Goal: Obtain resource: Download file/media

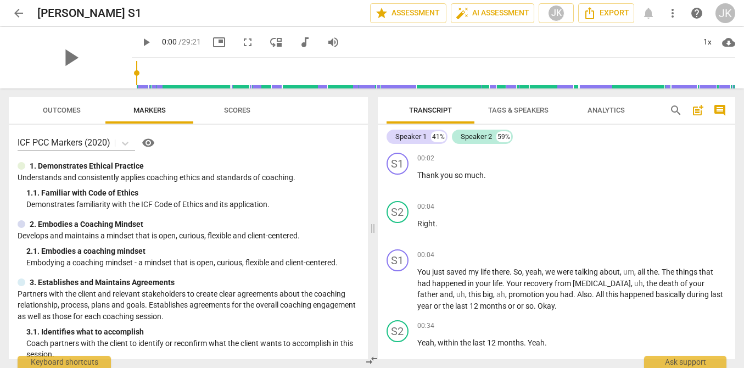
scroll to position [1004, 0]
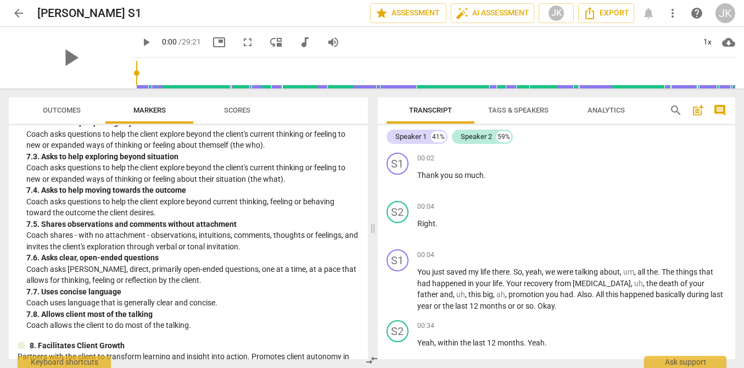
click at [76, 113] on span "Outcomes" at bounding box center [62, 110] width 38 height 8
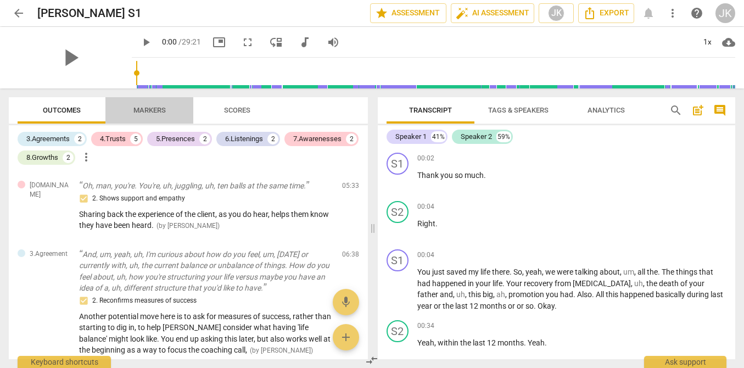
click at [167, 112] on span "Markers" at bounding box center [149, 110] width 59 height 15
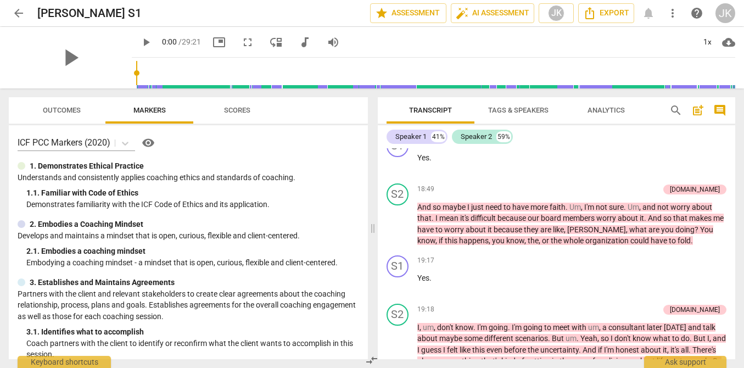
scroll to position [3118, 0]
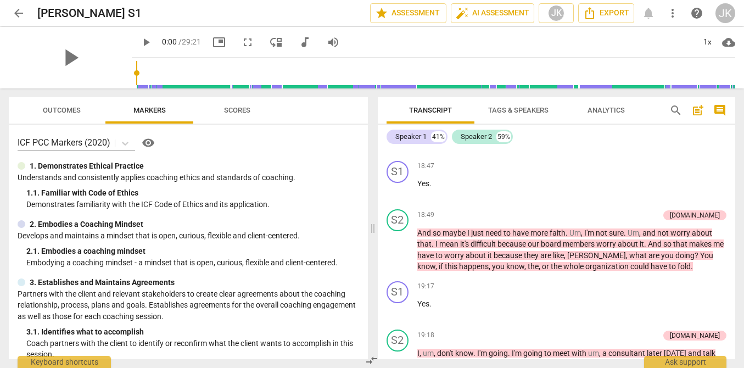
click at [695, 109] on span "post_add" at bounding box center [697, 110] width 13 height 13
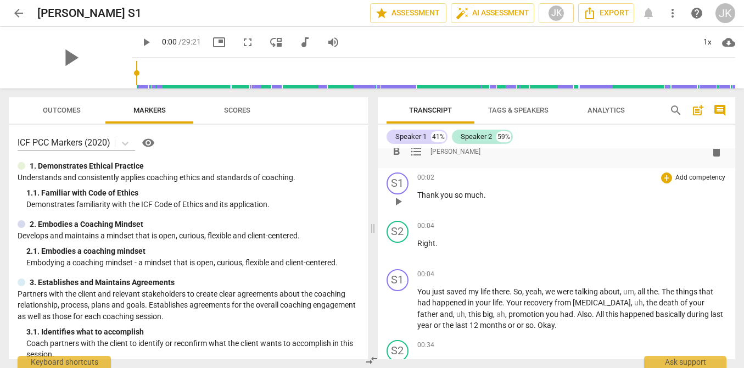
scroll to position [0, 0]
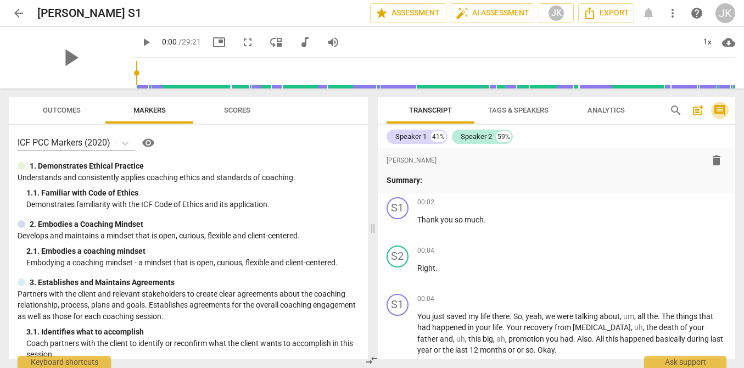
click at [719, 109] on span "comment" at bounding box center [719, 110] width 13 height 13
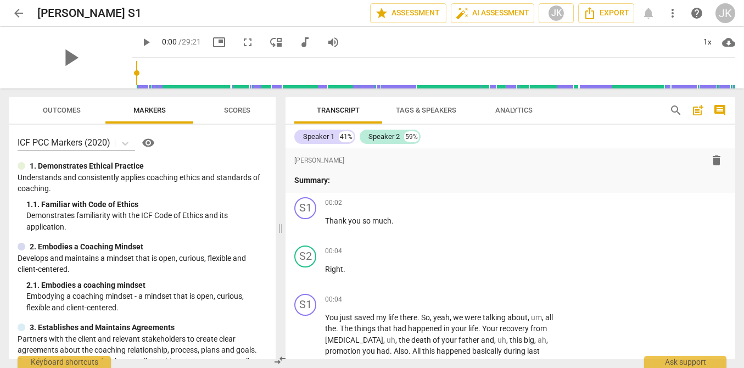
click at [697, 109] on span "post_add" at bounding box center [697, 110] width 13 height 13
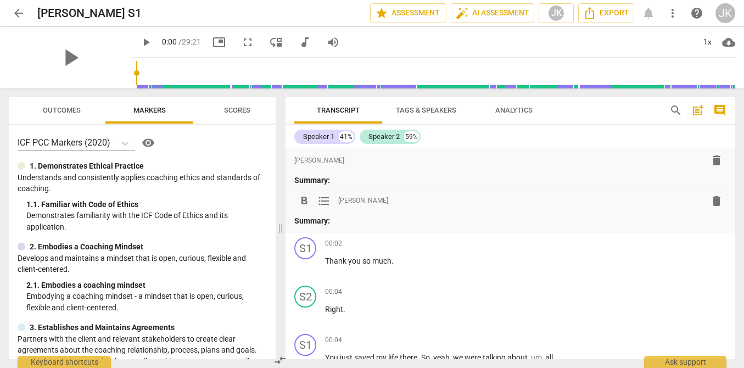
click at [361, 221] on p "Summary:" at bounding box center [510, 221] width 432 height 12
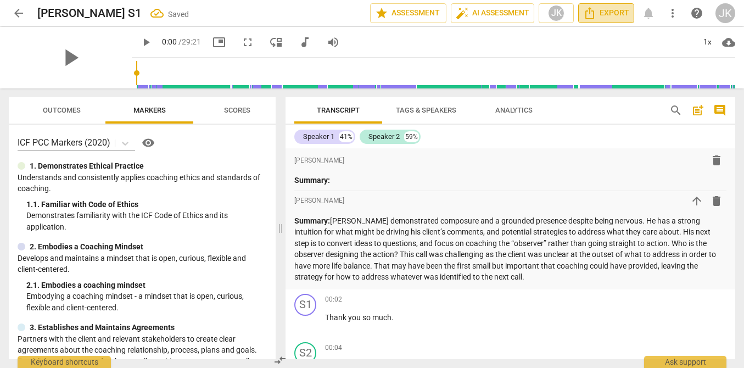
click at [610, 10] on span "Export" at bounding box center [606, 13] width 46 height 13
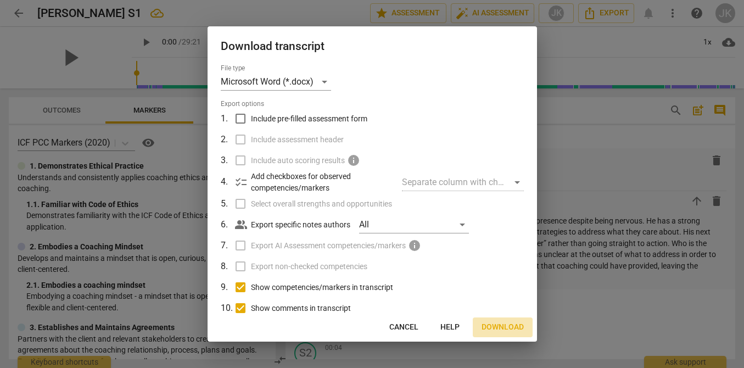
click at [495, 323] on span "Download" at bounding box center [502, 327] width 42 height 11
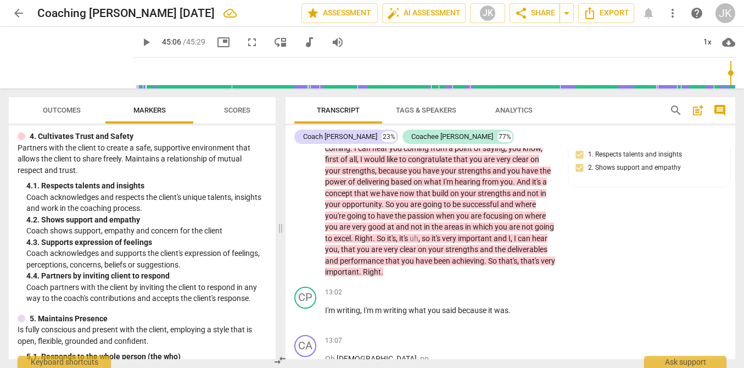
scroll to position [1947, 0]
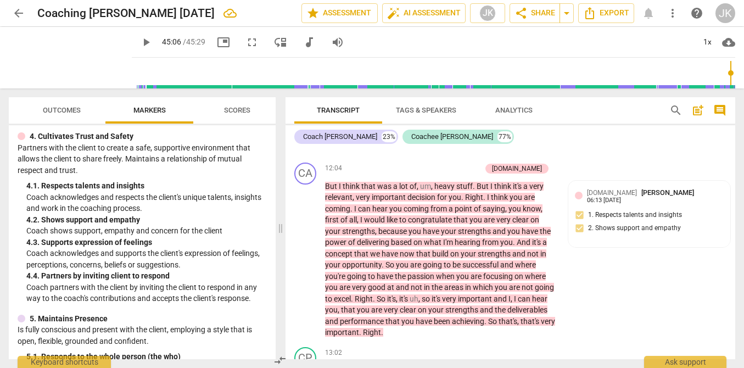
click at [54, 116] on span "Outcomes" at bounding box center [62, 110] width 64 height 15
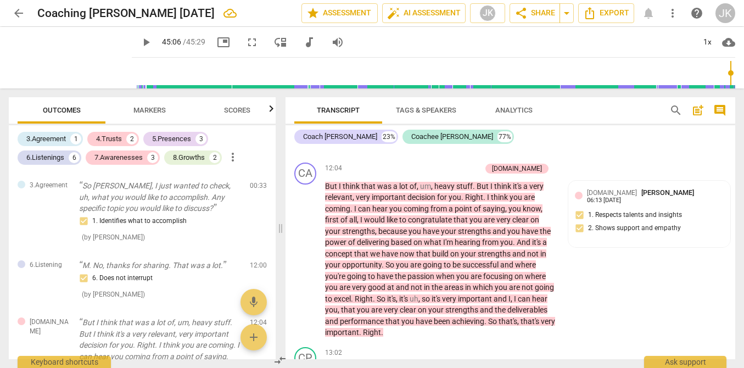
click at [157, 106] on span "Markers" at bounding box center [149, 110] width 32 height 8
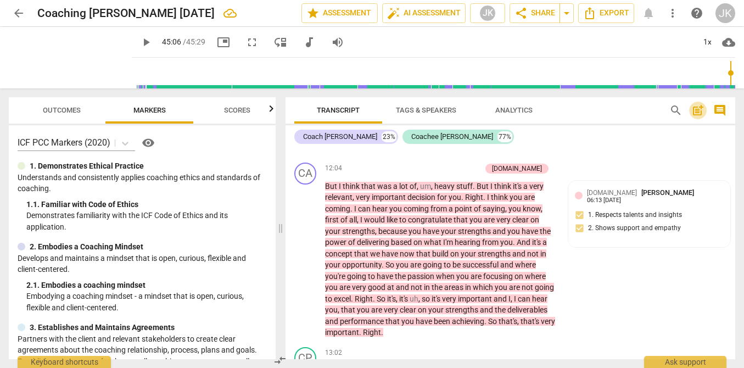
click at [695, 111] on span "post_add" at bounding box center [697, 110] width 13 height 13
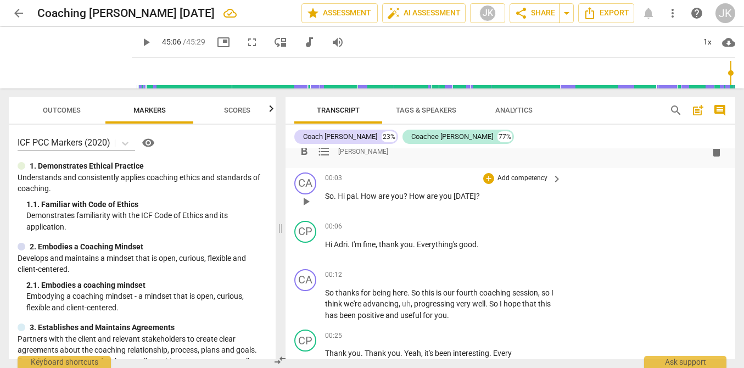
scroll to position [0, 0]
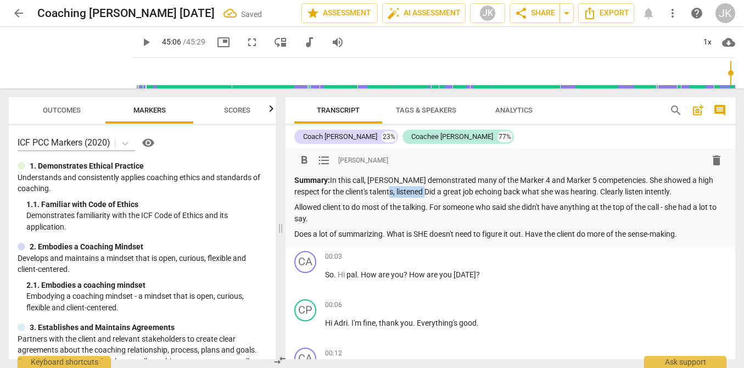
drag, startPoint x: 414, startPoint y: 190, endPoint x: 372, endPoint y: 190, distance: 42.3
click at [372, 190] on p "Summary: In this call, [PERSON_NAME] demonstrated many of the Marker 4 and Mark…" at bounding box center [510, 186] width 432 height 23
click at [409, 200] on div "Summary: In this call, [PERSON_NAME] demonstrated many of the Marker 4 and Mark…" at bounding box center [510, 207] width 432 height 65
drag, startPoint x: 450, startPoint y: 190, endPoint x: 371, endPoint y: 190, distance: 78.5
click at [371, 190] on p "Summary: In this call, [PERSON_NAME] demonstrated many of the Marker 4 and Mark…" at bounding box center [510, 186] width 432 height 23
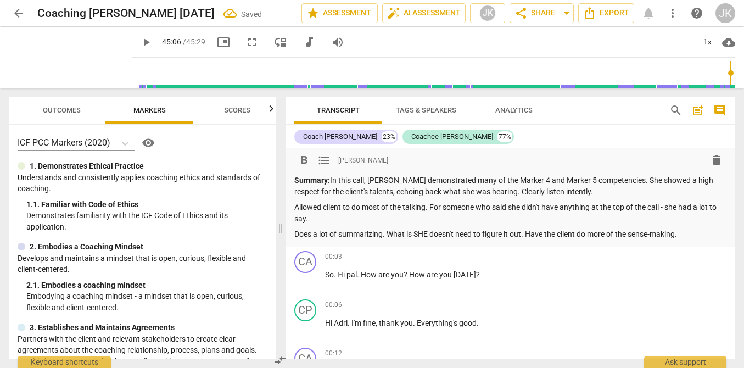
click at [396, 190] on p "Summary: In this call, [PERSON_NAME] demonstrated many of the Marker 4 and Mark…" at bounding box center [510, 186] width 432 height 23
drag, startPoint x: 519, startPoint y: 189, endPoint x: 491, endPoint y: 189, distance: 28.5
click at [491, 189] on p "Summary: In this call, [PERSON_NAME] demonstrated many of the Marker 4 and Mark…" at bounding box center [510, 186] width 432 height 23
click at [527, 192] on p "Summary: In this call, [PERSON_NAME] demonstrated many of the Marker 4 and Mark…" at bounding box center [510, 186] width 432 height 23
click at [299, 204] on p "Allowed client to do most of the talking. For someone who said she didn't have …" at bounding box center [510, 212] width 432 height 23
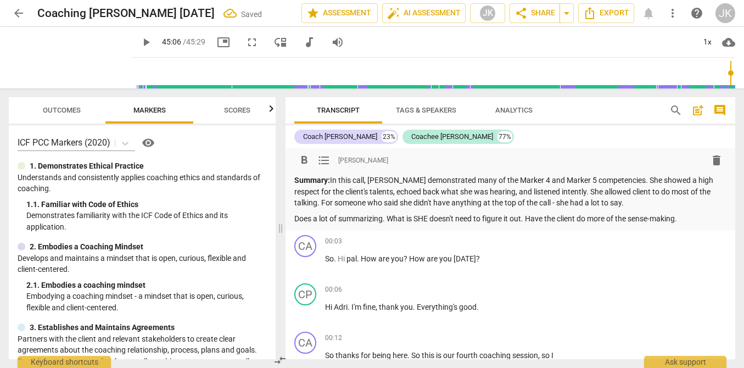
click at [295, 201] on p "Summary: In this call, [PERSON_NAME] demonstrated many of the Marker 4 and Mark…" at bounding box center [510, 192] width 432 height 34
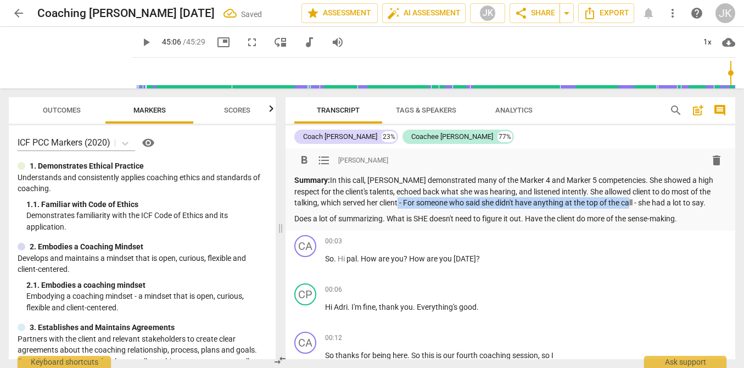
drag, startPoint x: 614, startPoint y: 203, endPoint x: 382, endPoint y: 204, distance: 231.6
click at [381, 204] on p "Summary: In this call, [PERSON_NAME] demonstrated many of the Marker 4 and Mark…" at bounding box center [510, 192] width 432 height 34
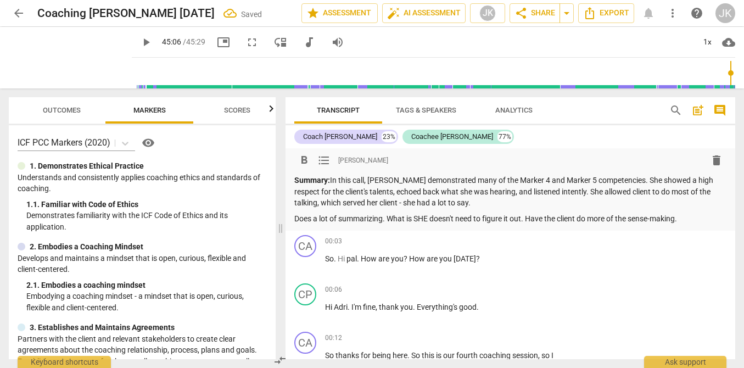
click at [449, 201] on p "Summary: In this call, [PERSON_NAME] demonstrated many of the Marker 4 and Mark…" at bounding box center [510, 192] width 432 height 34
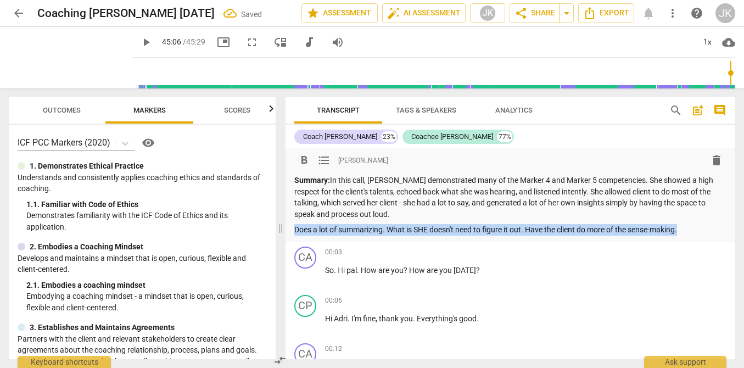
drag, startPoint x: 685, startPoint y: 229, endPoint x: 296, endPoint y: 226, distance: 388.6
click at [296, 226] on p "Does a lot of summarizing. What is SHE doesn't need to figure it out. Have the …" at bounding box center [510, 230] width 432 height 12
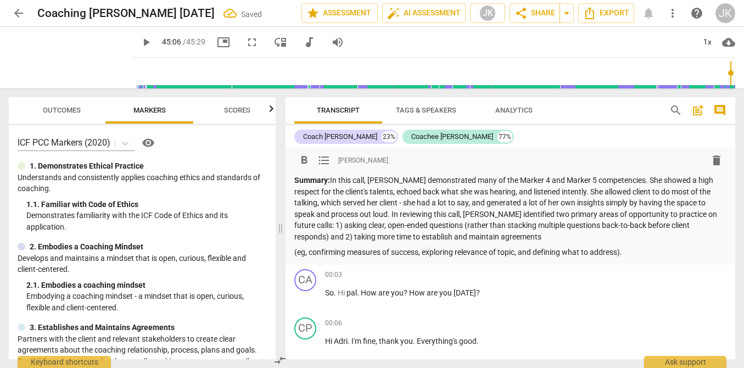
click at [296, 251] on p "(eg, confirming measures of success, exploring relevance of topic, and defining…" at bounding box center [510, 252] width 432 height 12
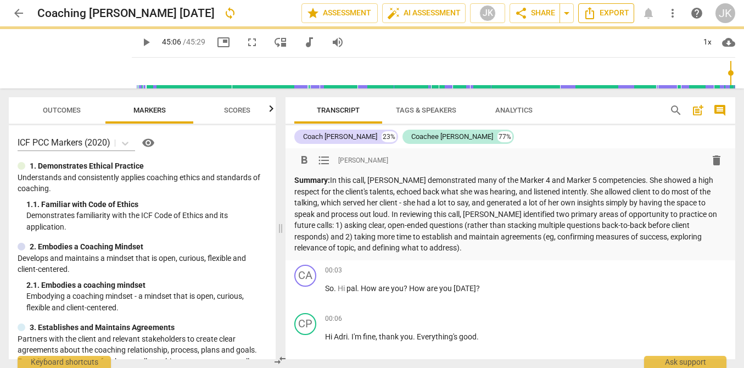
click at [617, 15] on span "Export" at bounding box center [606, 13] width 46 height 13
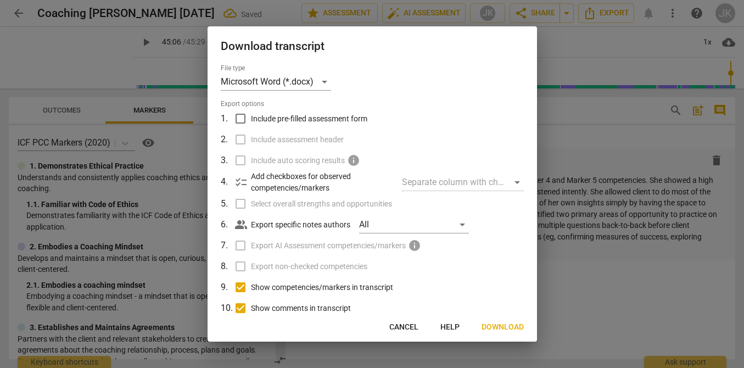
click at [495, 326] on span "Download" at bounding box center [502, 327] width 42 height 11
